Goal: Task Accomplishment & Management: Complete application form

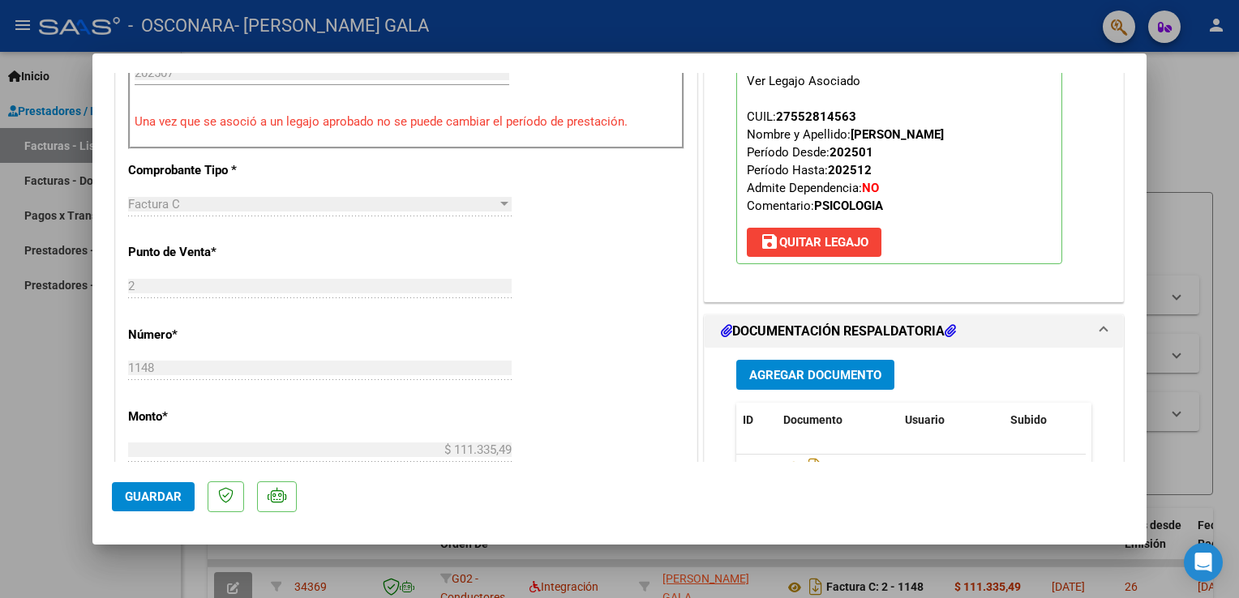
scroll to position [540, 0]
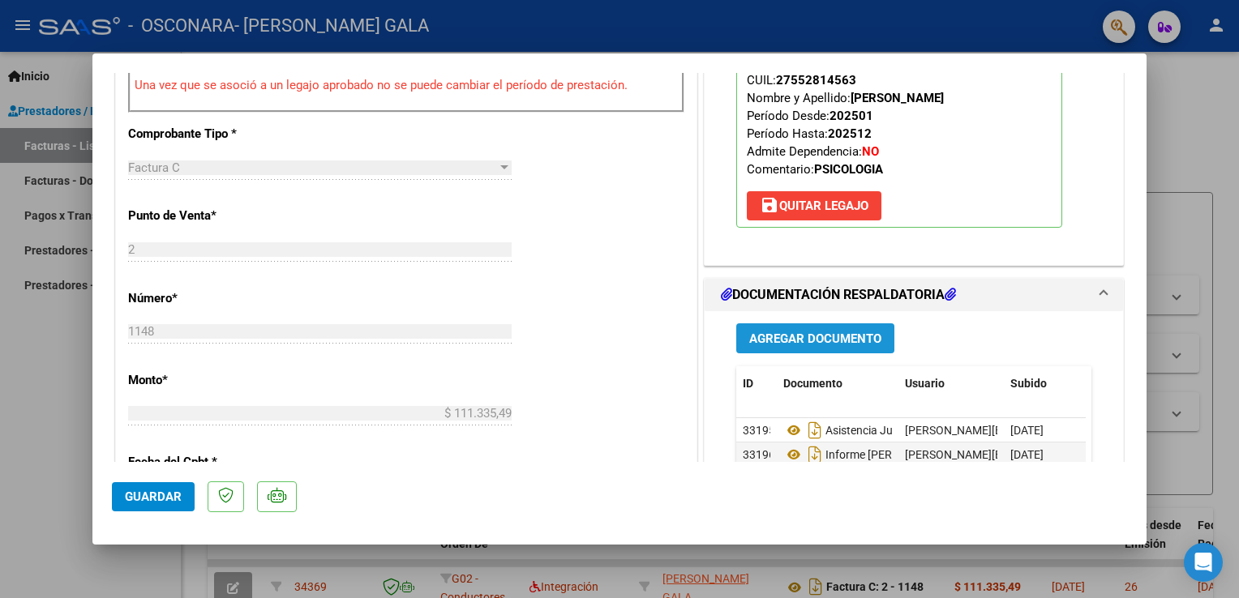
click at [800, 343] on span "Agregar Documento" at bounding box center [815, 339] width 132 height 15
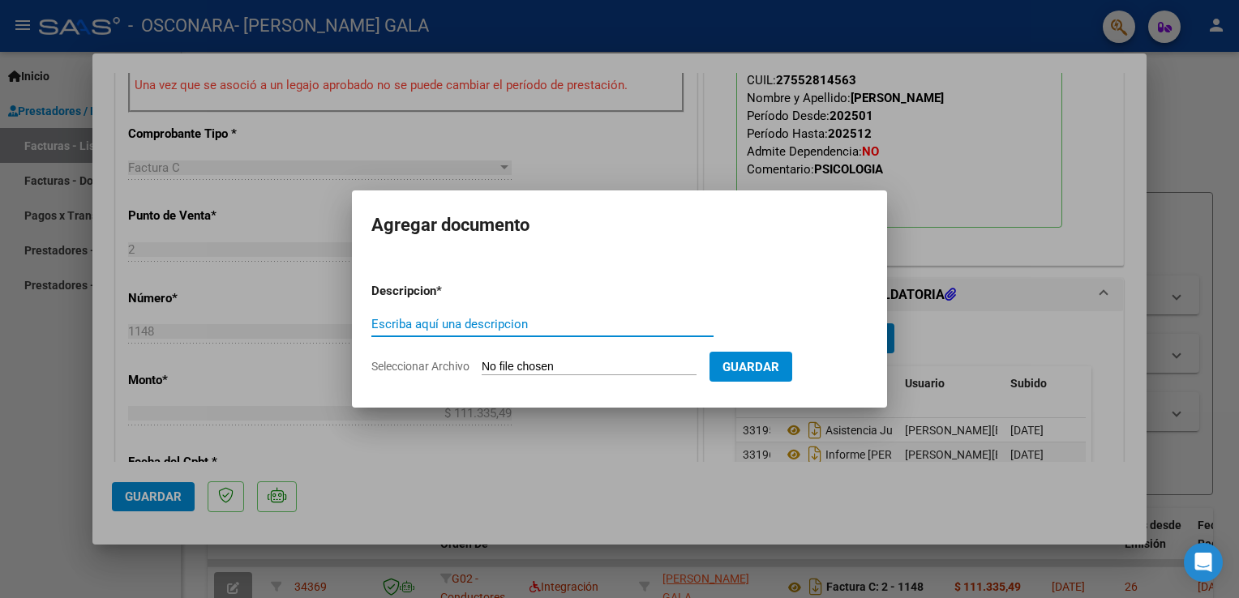
click at [623, 329] on input "Escriba aquí una descripcion" at bounding box center [542, 324] width 342 height 15
type input "informe mensual corregido"
click at [618, 356] on form "Descripcion * informe mensual corregido Escriba aquí una descripcion Selecciona…" at bounding box center [619, 329] width 496 height 118
click at [610, 371] on input "Seleccionar Archivo" at bounding box center [589, 367] width 215 height 15
click at [607, 371] on input "Seleccionar Archivo" at bounding box center [589, 367] width 215 height 15
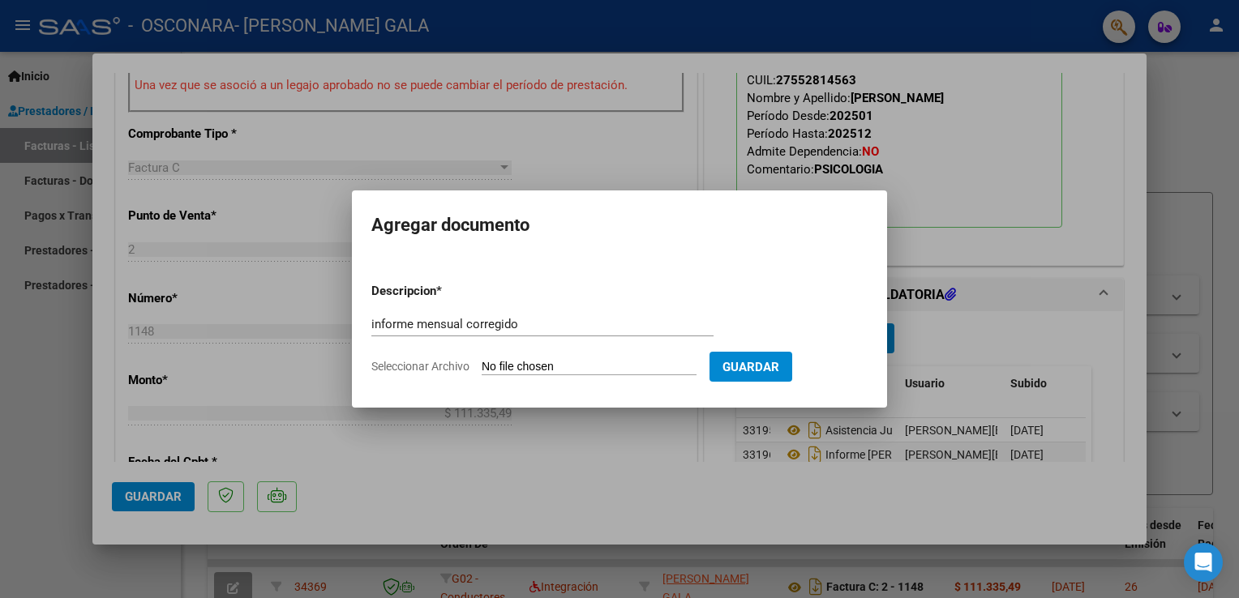
type input "C:\fakepath\informe mensual [PERSON_NAME].pdf"
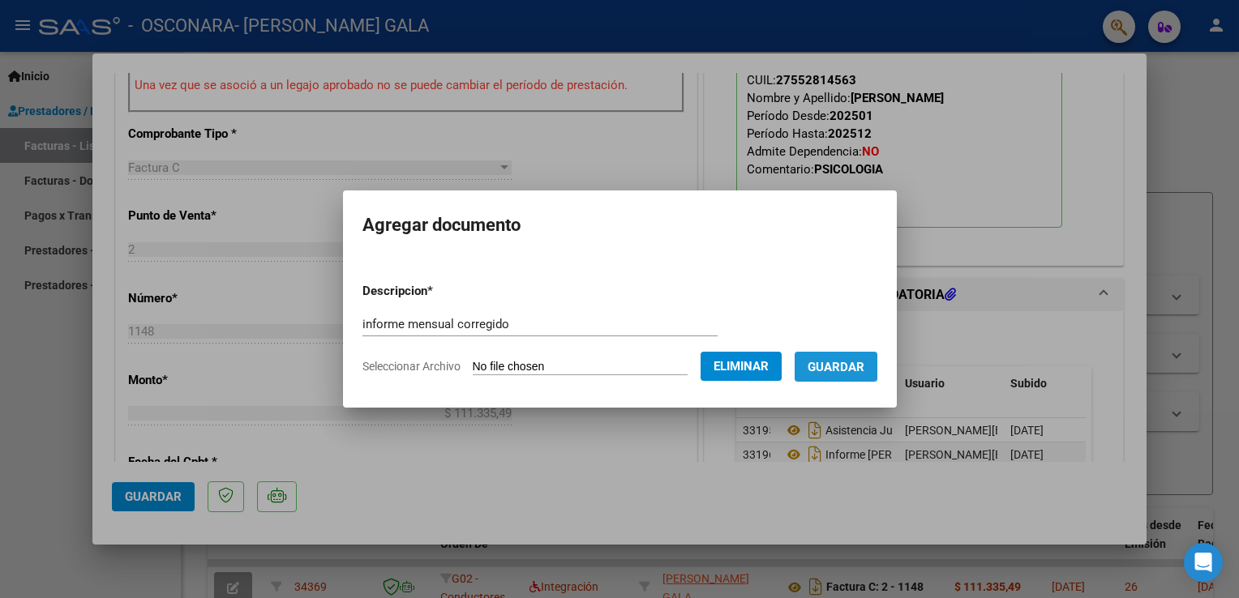
click at [863, 381] on button "Guardar" at bounding box center [836, 367] width 83 height 30
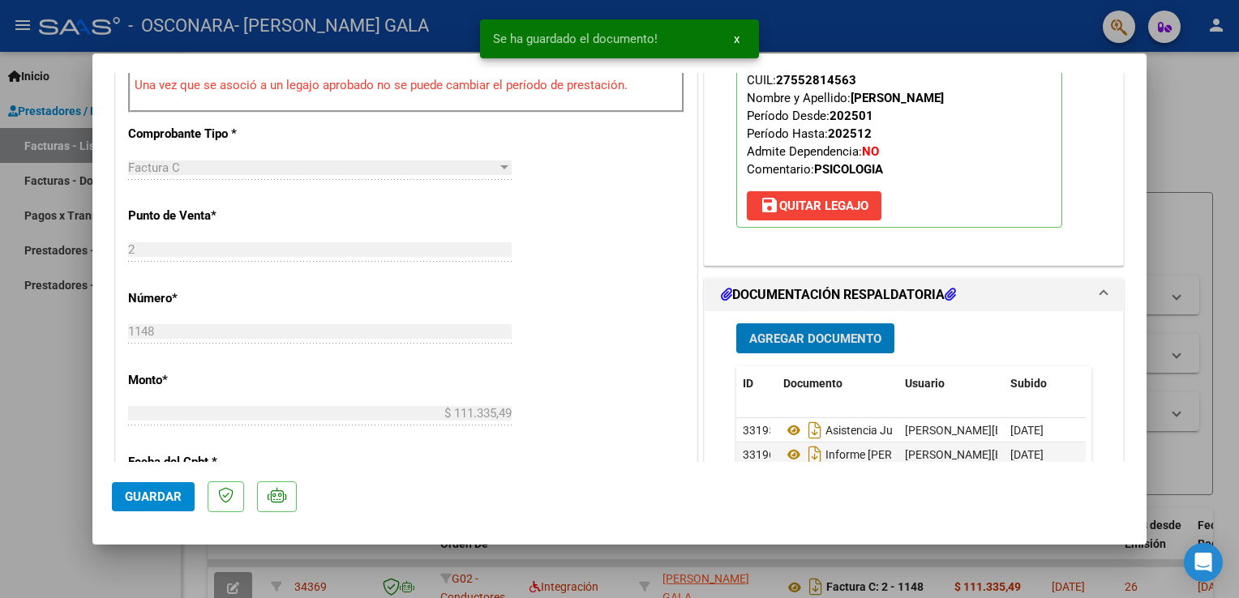
click at [174, 486] on button "Guardar" at bounding box center [153, 496] width 83 height 29
